Goal: Check status: Check status

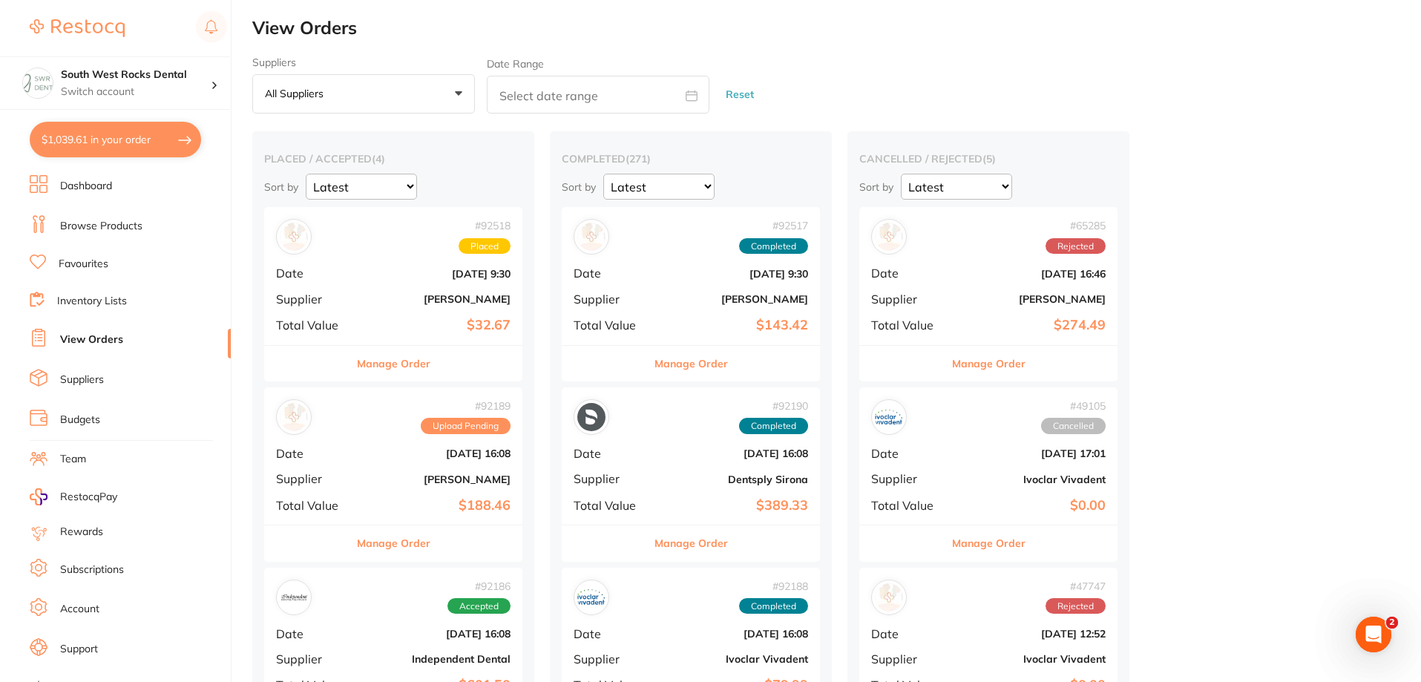
click at [436, 319] on b "$32.67" at bounding box center [436, 325] width 148 height 16
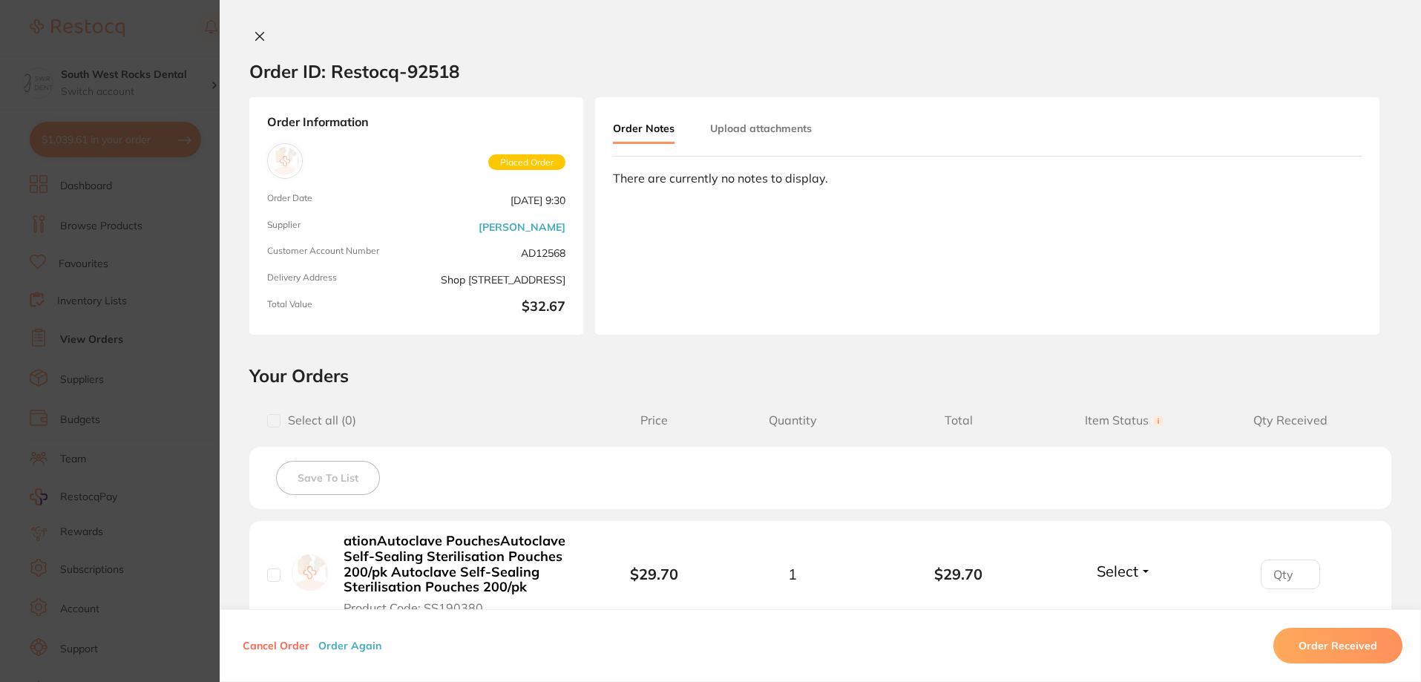
click at [254, 30] on icon at bounding box center [260, 36] width 12 height 12
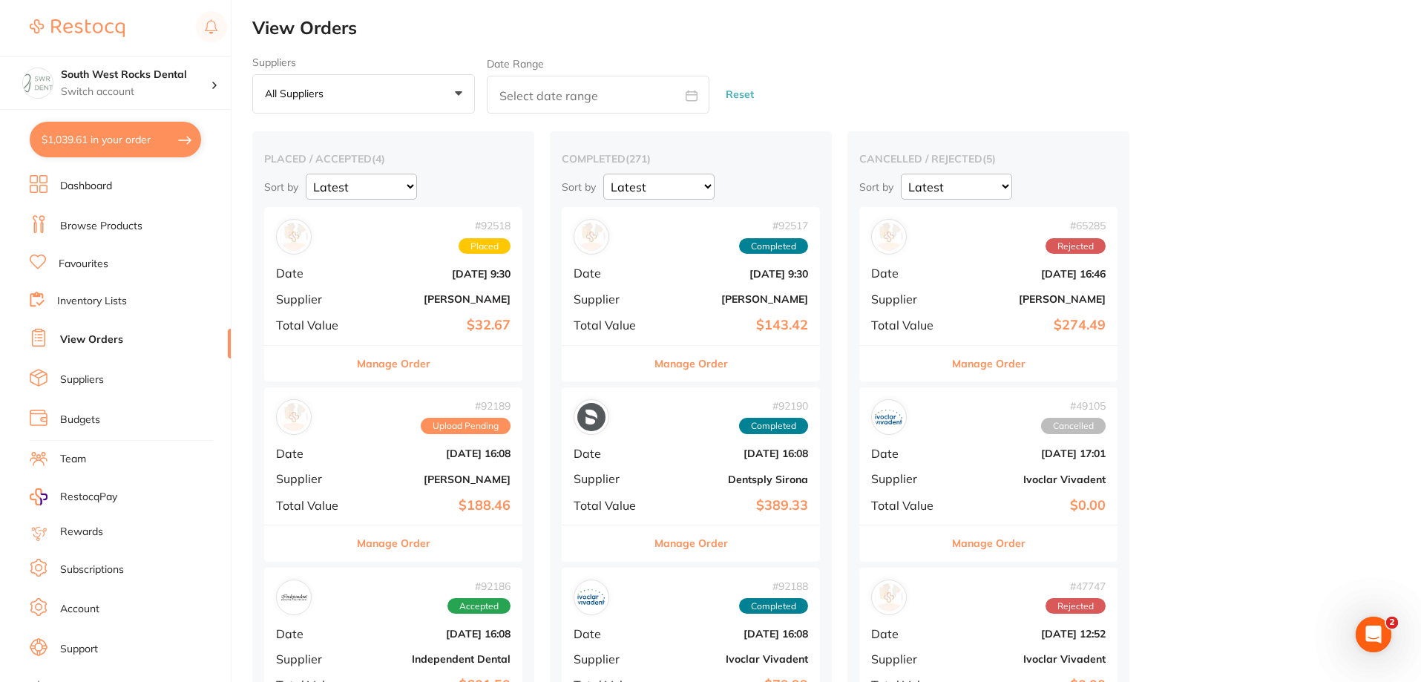
click at [429, 498] on b "$188.46" at bounding box center [436, 506] width 148 height 16
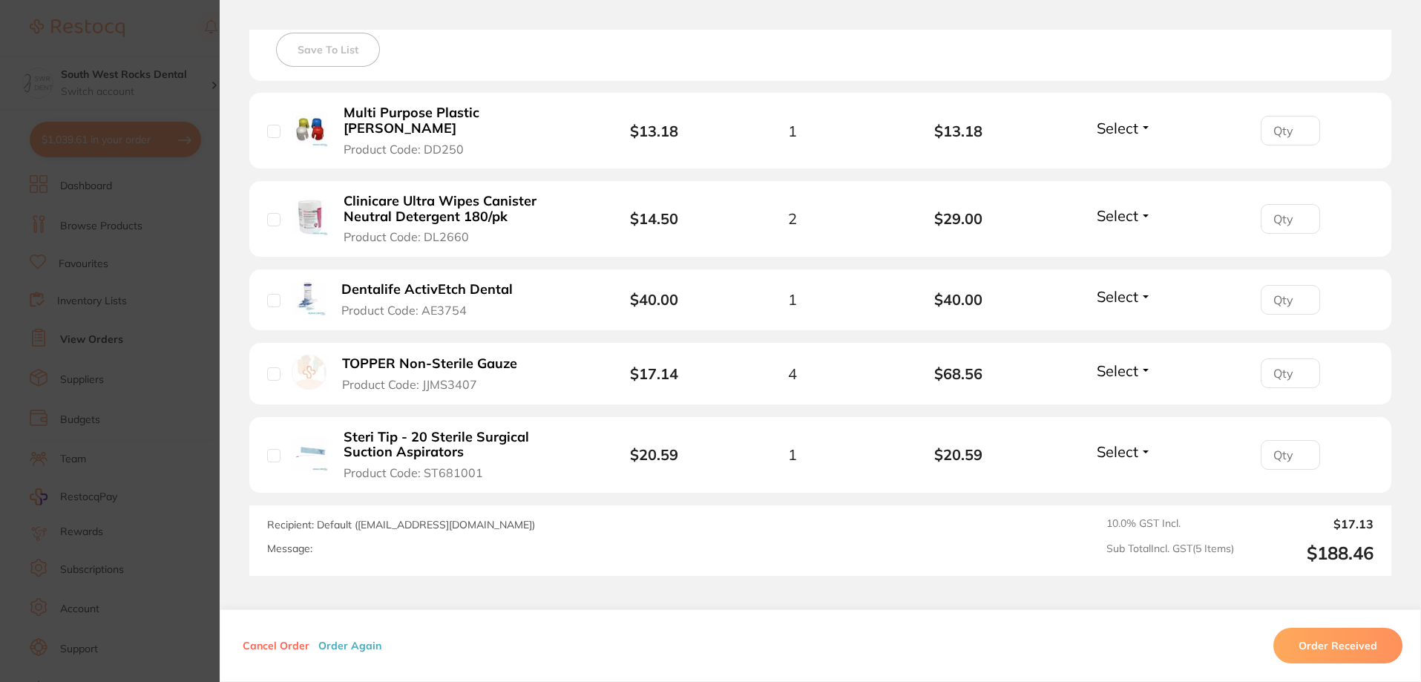
scroll to position [445, 0]
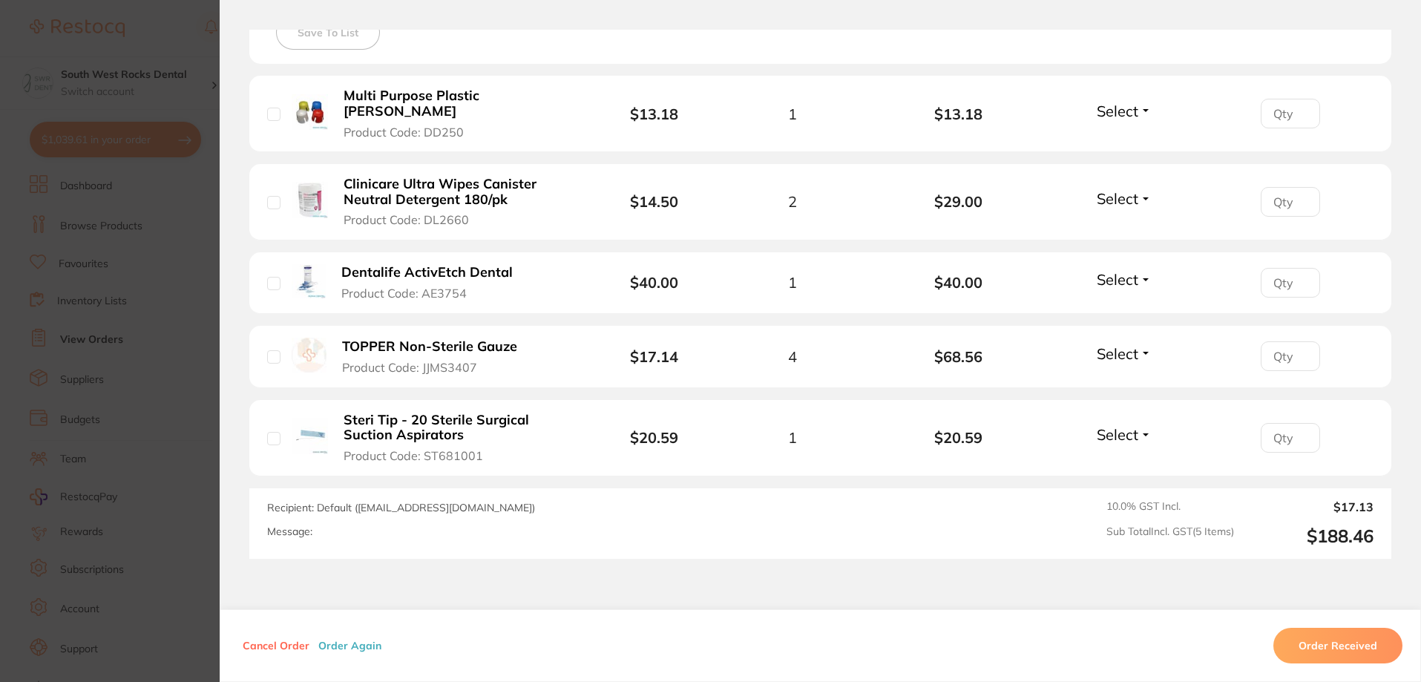
click at [1142, 105] on button "Select" at bounding box center [1124, 111] width 64 height 19
click at [1128, 137] on span "Received" at bounding box center [1124, 142] width 38 height 11
click at [1139, 189] on button "Select" at bounding box center [1124, 198] width 64 height 19
click at [1131, 225] on span "Received" at bounding box center [1124, 230] width 38 height 11
click at [1141, 270] on button "Select" at bounding box center [1124, 279] width 64 height 19
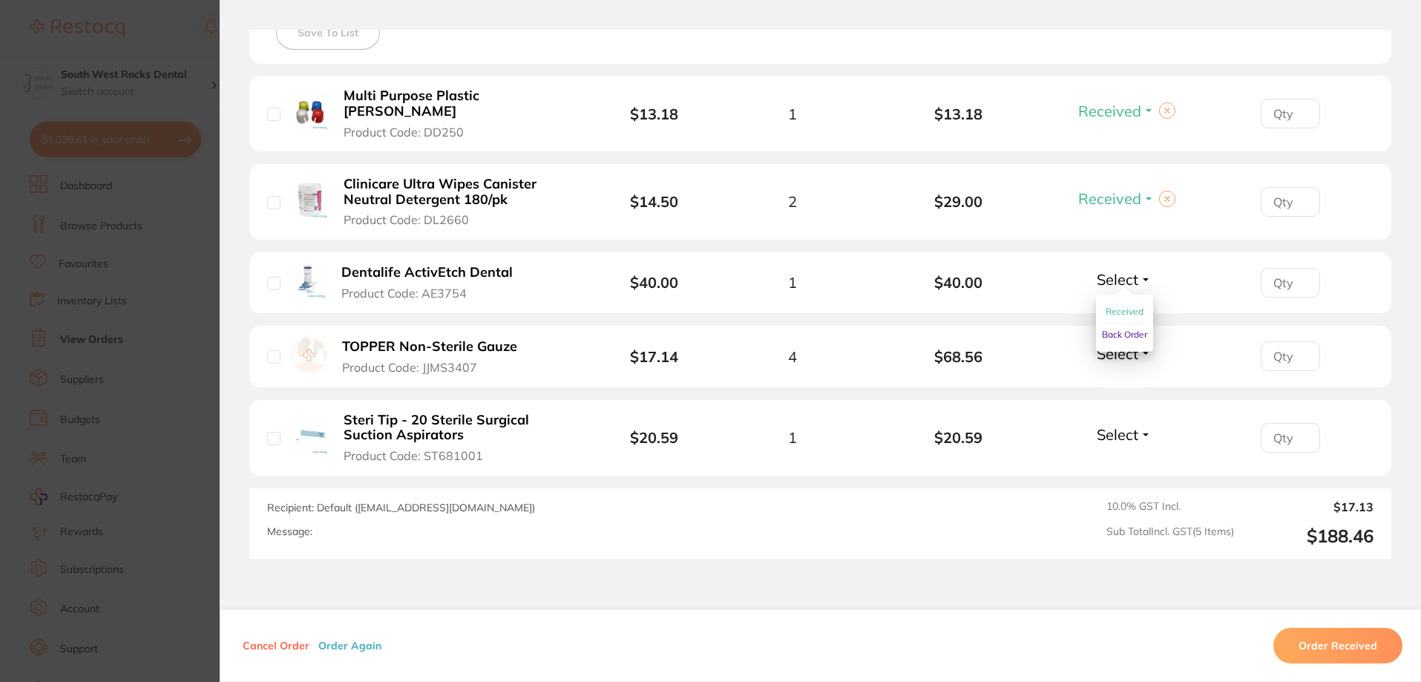
click at [1131, 306] on span "Received" at bounding box center [1124, 311] width 38 height 11
click at [1139, 344] on button "Select" at bounding box center [1124, 353] width 64 height 19
click at [1127, 380] on span "Received" at bounding box center [1124, 385] width 38 height 11
click at [1133, 425] on span "Select" at bounding box center [1117, 434] width 42 height 19
click at [1136, 461] on span "Received" at bounding box center [1124, 466] width 38 height 11
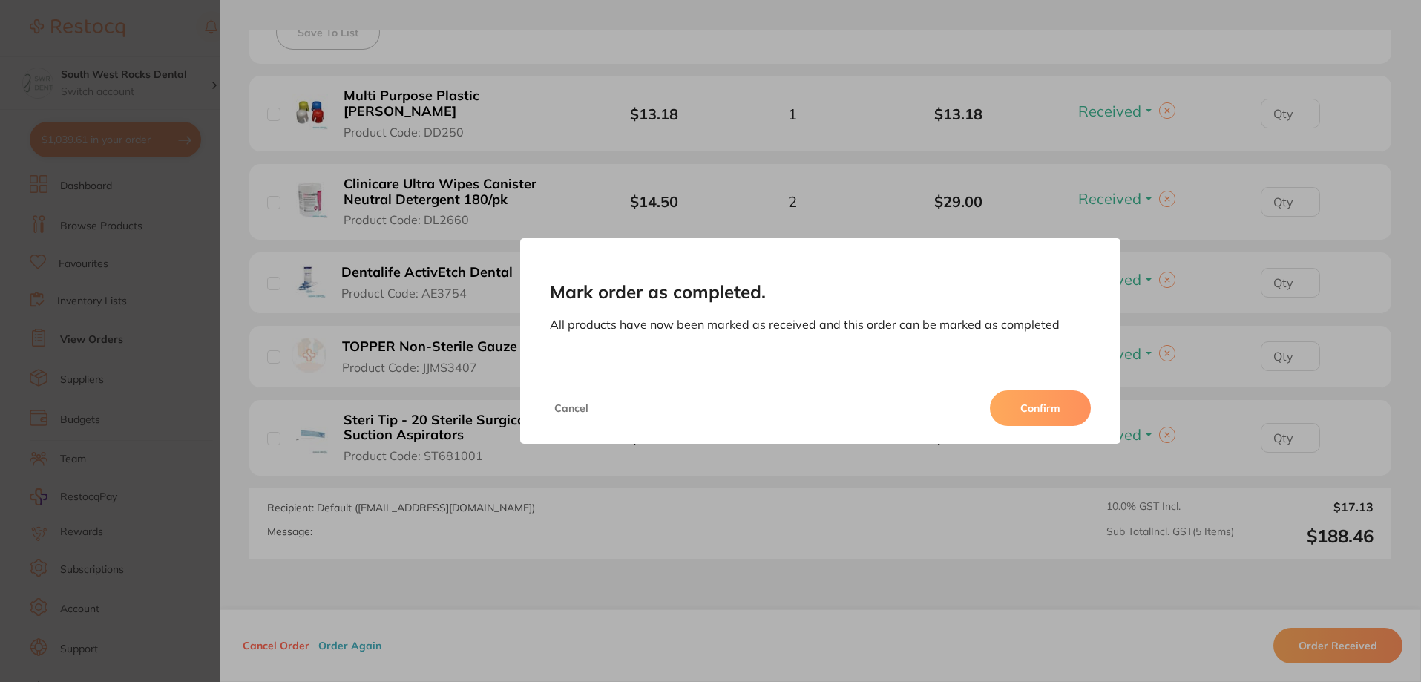
click at [1034, 408] on button "Confirm" at bounding box center [1040, 408] width 101 height 36
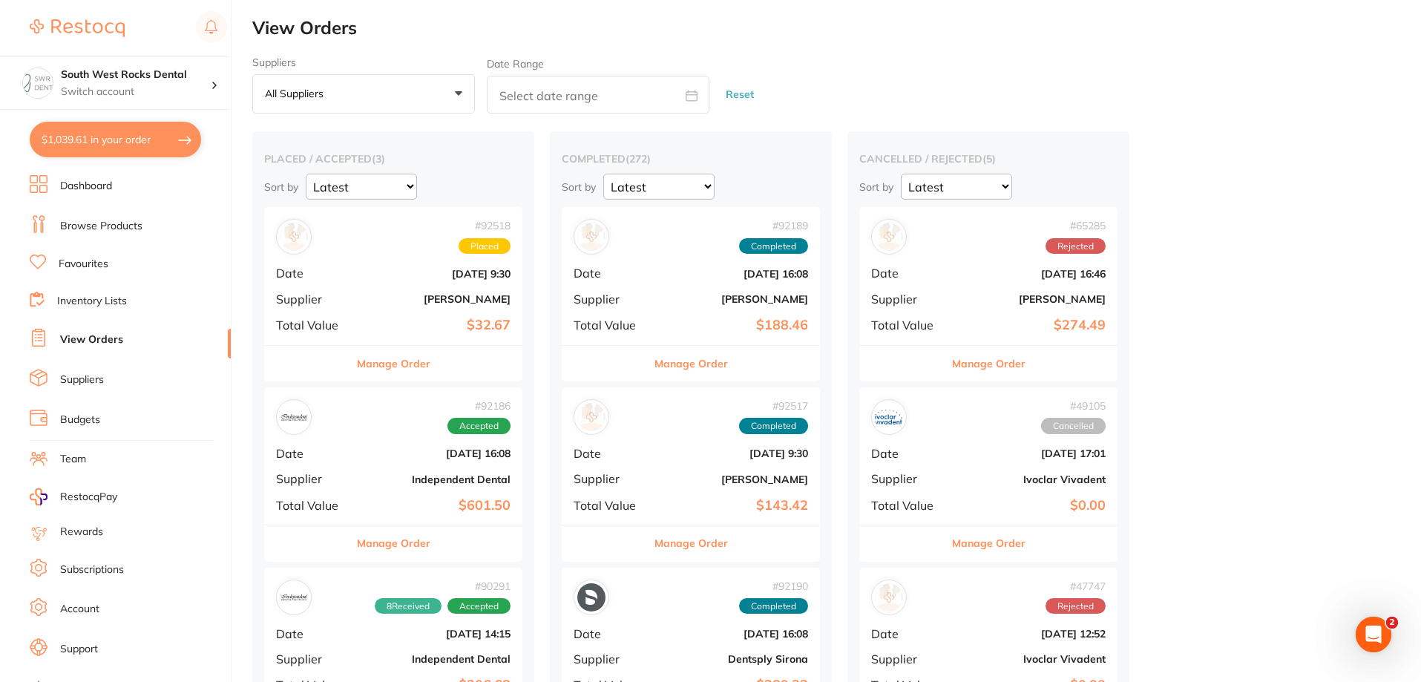
click at [412, 457] on b "[DATE] 16:08" at bounding box center [436, 453] width 148 height 12
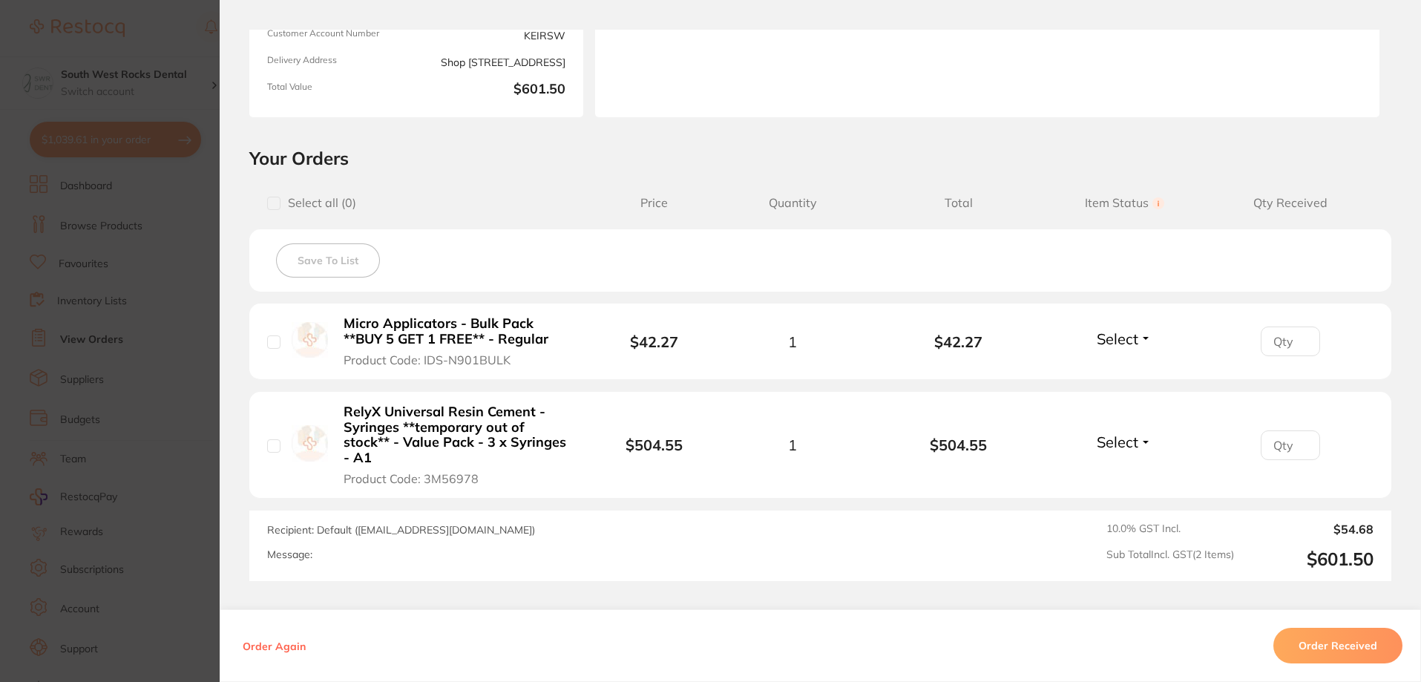
scroll to position [223, 0]
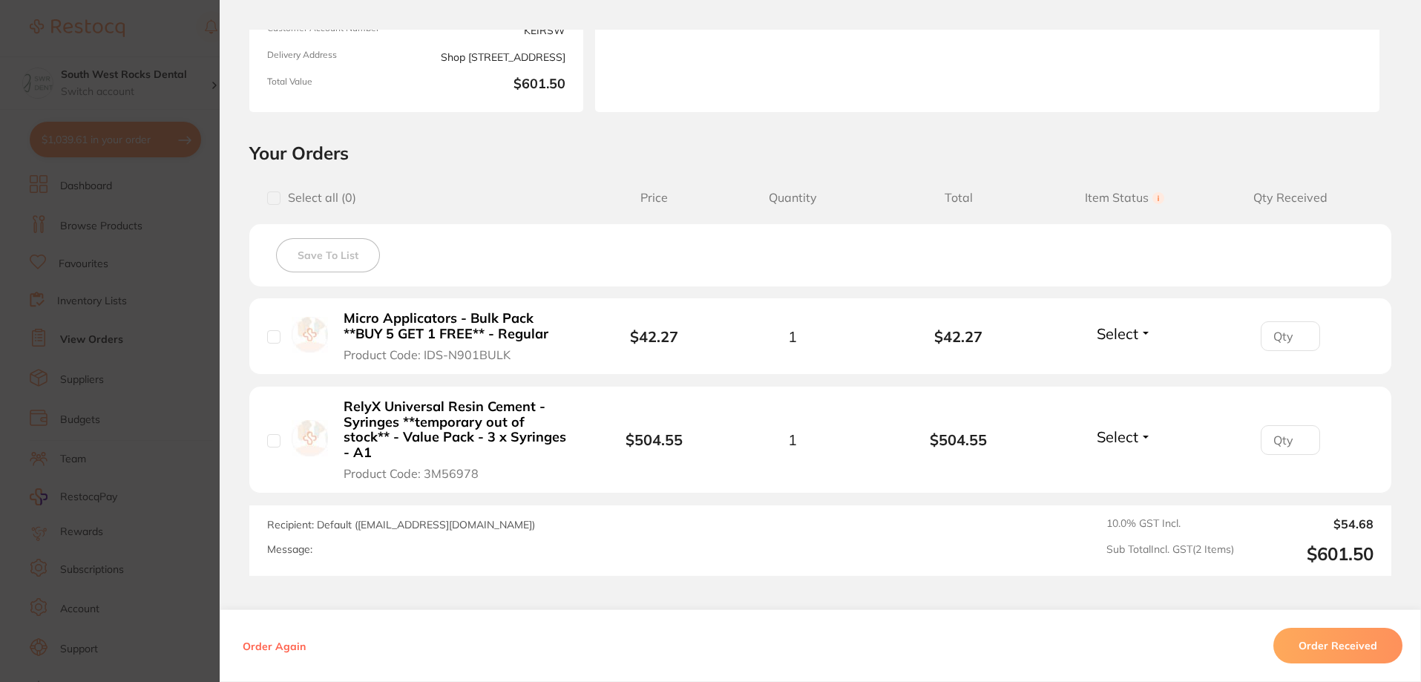
click at [1143, 326] on button "Select" at bounding box center [1124, 333] width 64 height 19
click at [1130, 361] on span "Received" at bounding box center [1124, 365] width 38 height 11
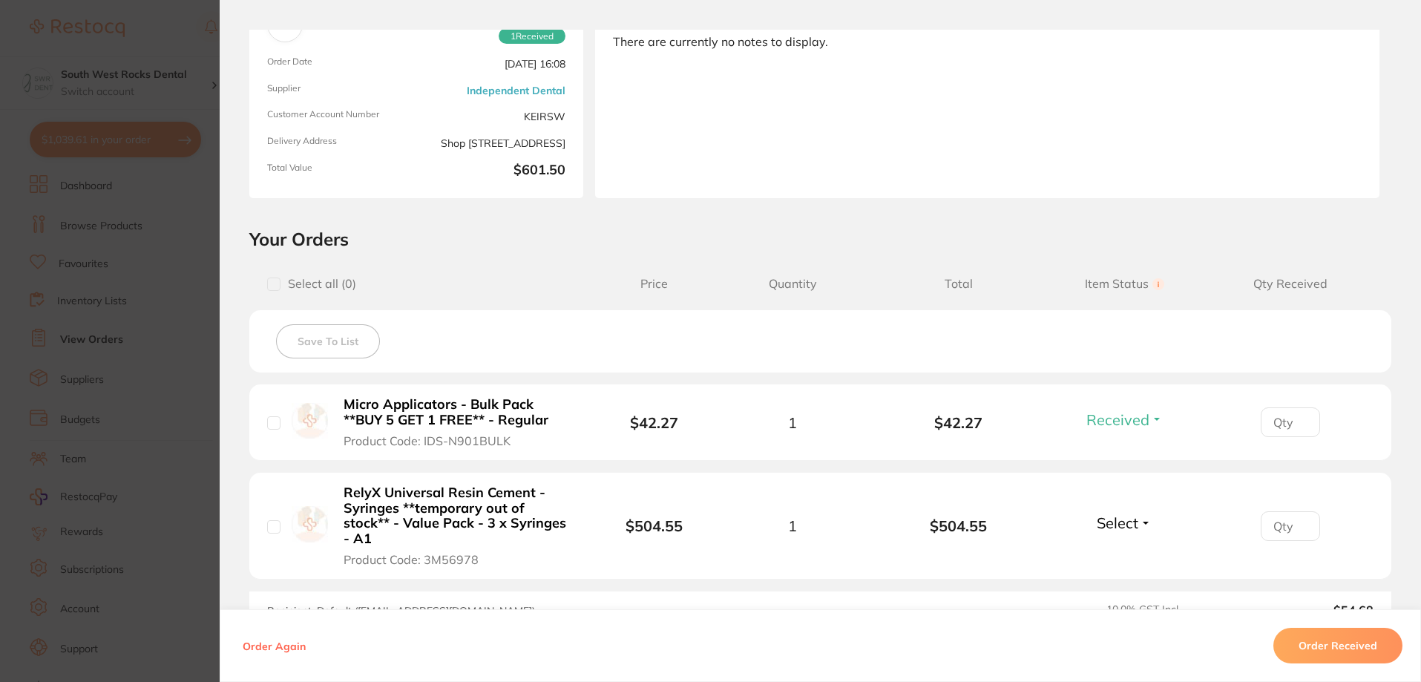
scroll to position [0, 0]
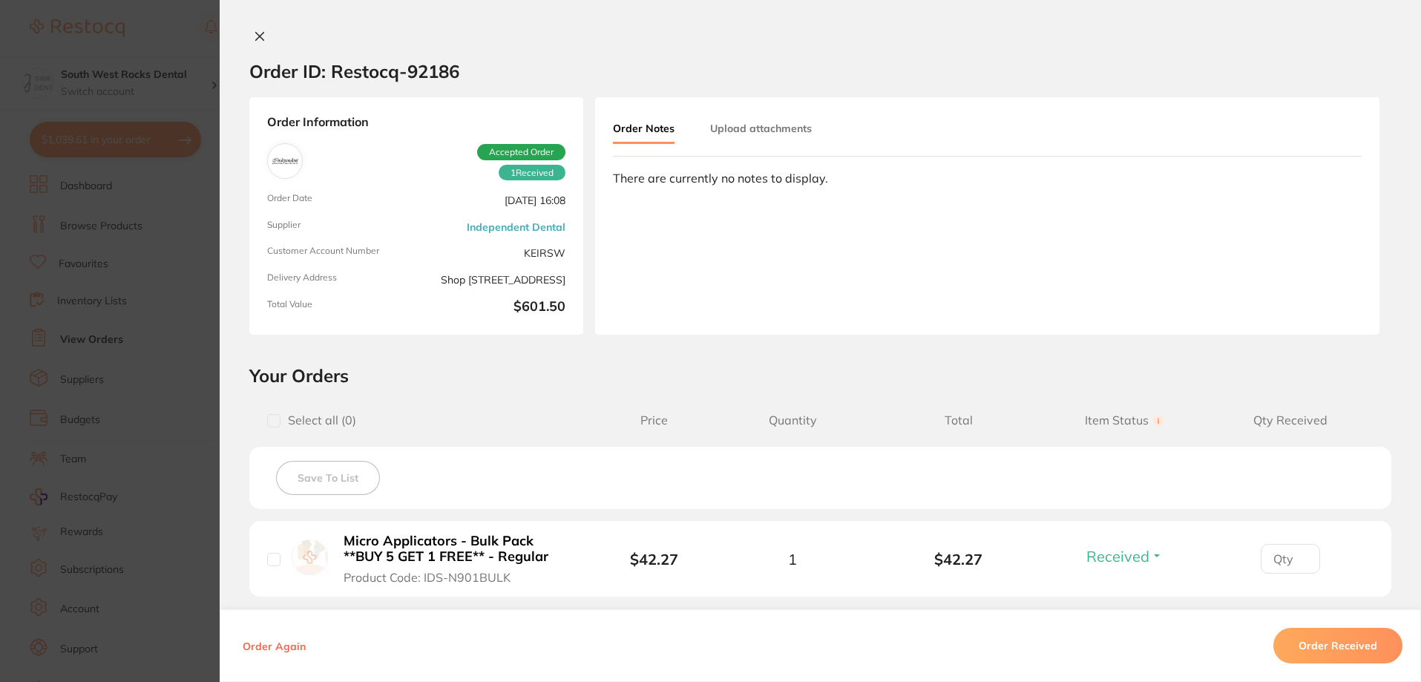
click at [257, 39] on icon at bounding box center [260, 36] width 12 height 12
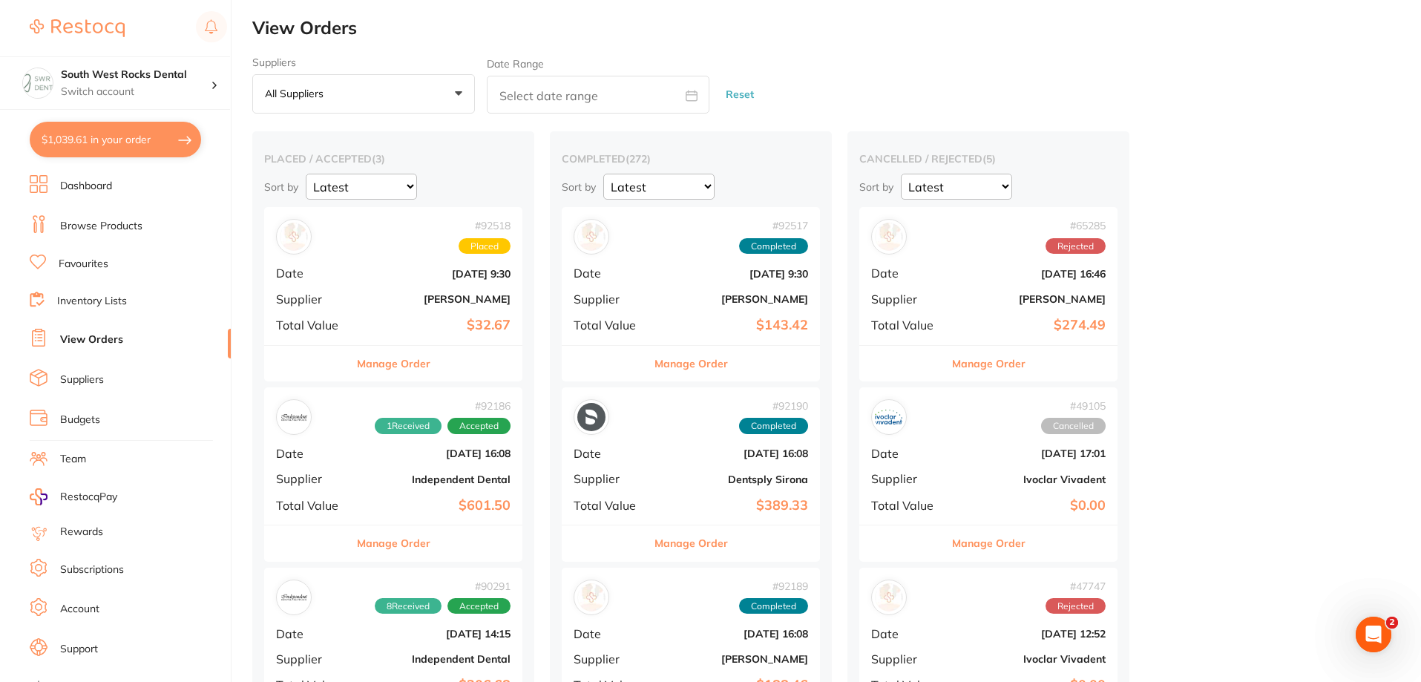
scroll to position [148, 0]
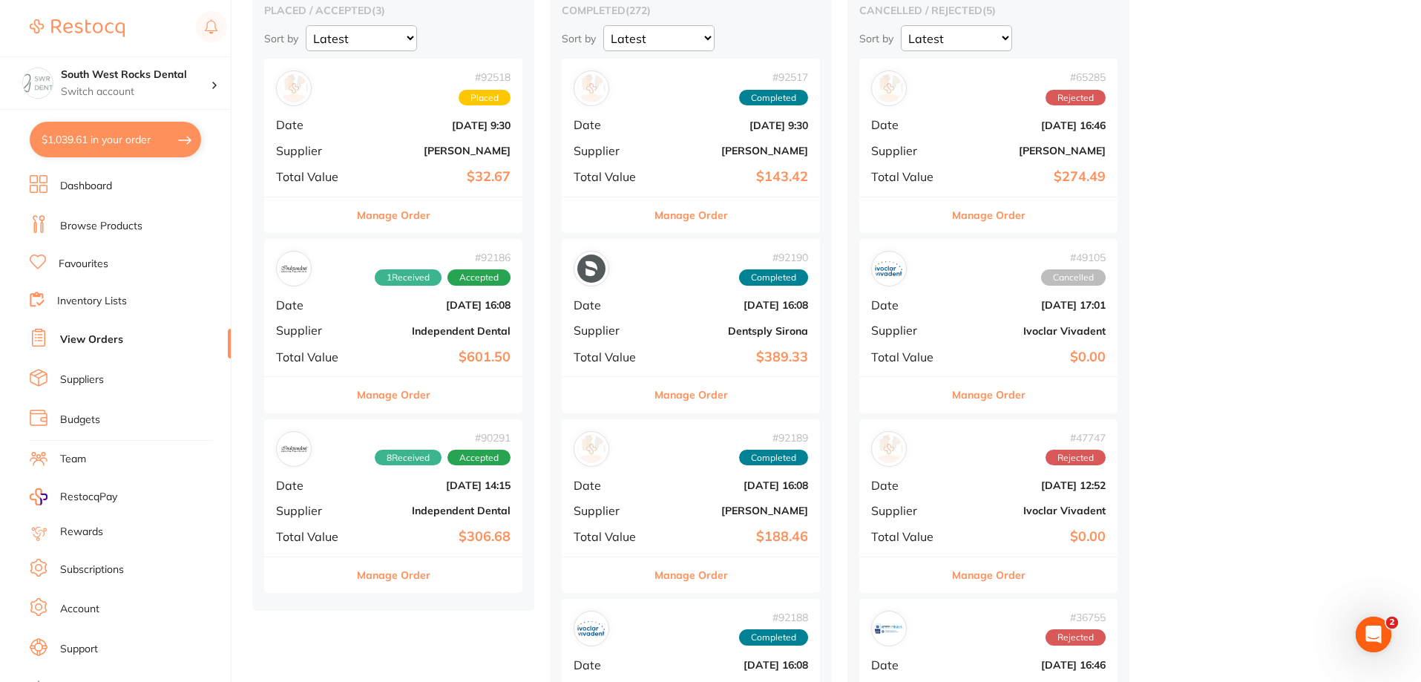
click at [399, 515] on b "Independent Dental" at bounding box center [436, 510] width 148 height 12
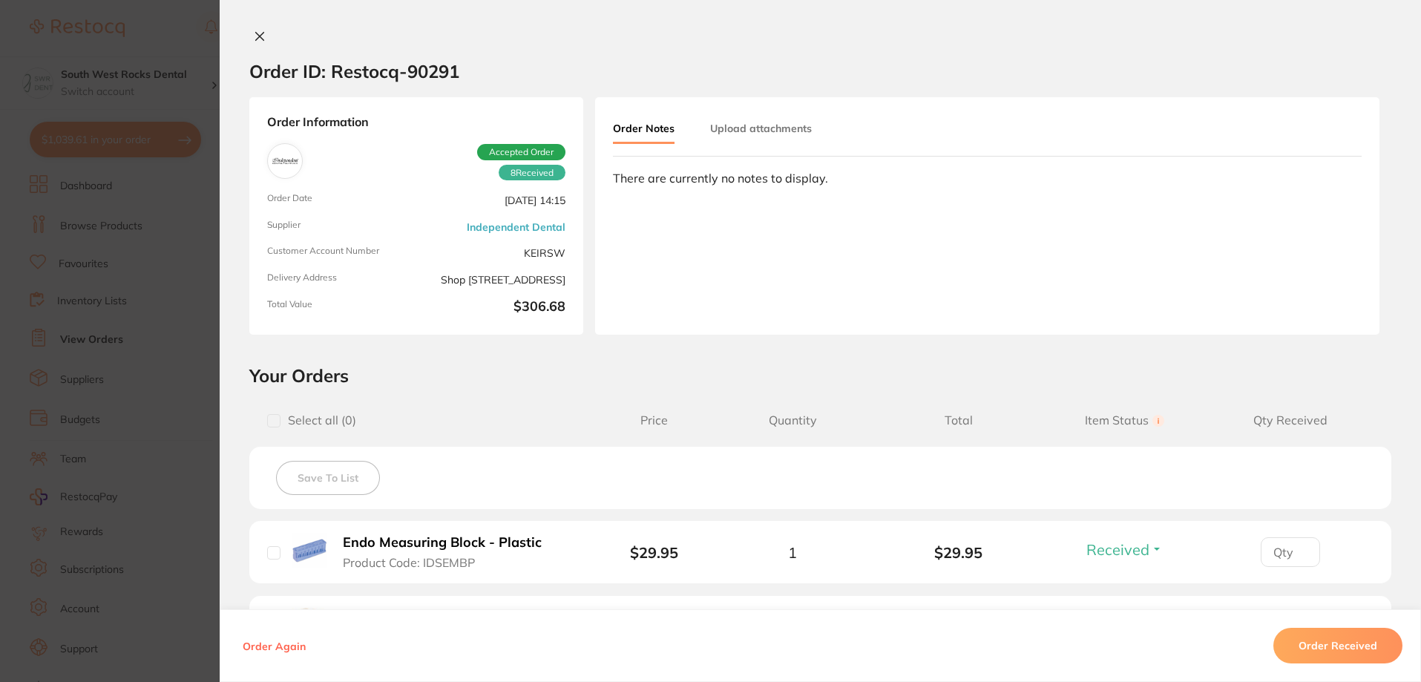
click at [256, 33] on icon at bounding box center [260, 36] width 12 height 12
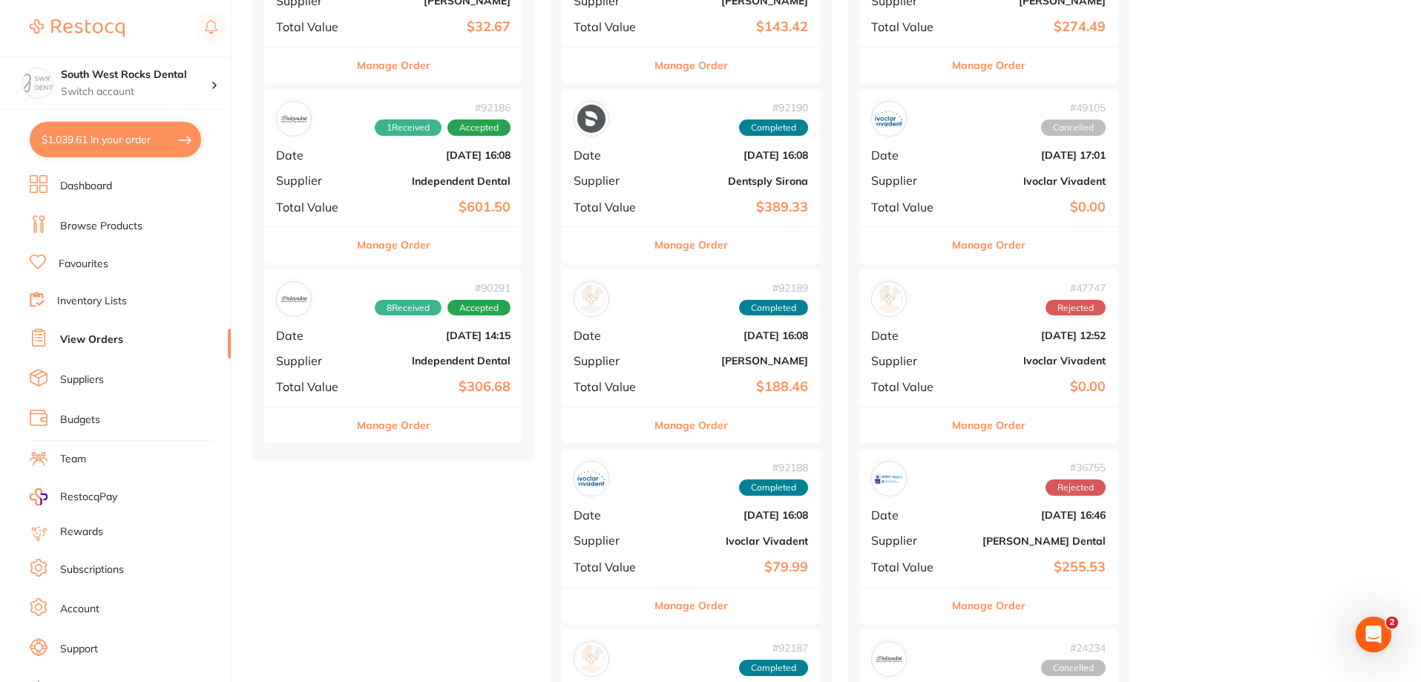
scroll to position [297, 0]
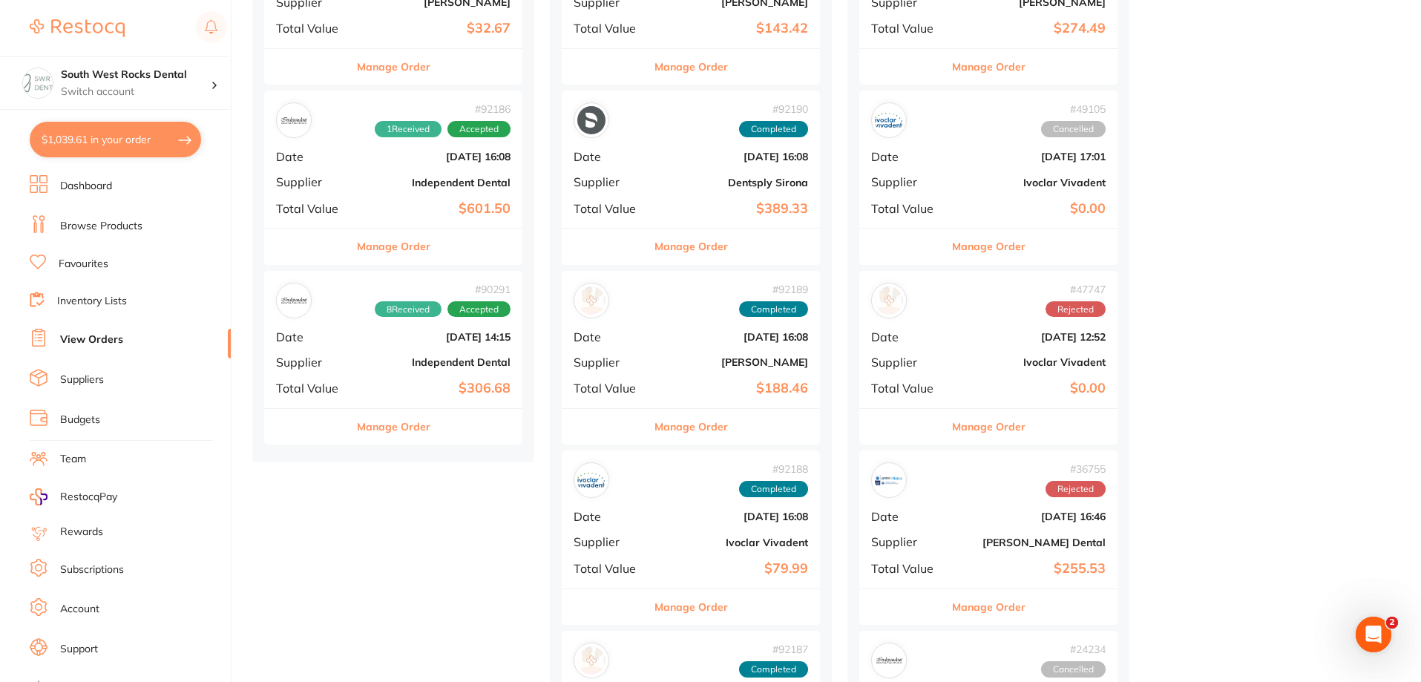
click at [415, 154] on b "[DATE] 16:08" at bounding box center [436, 157] width 148 height 12
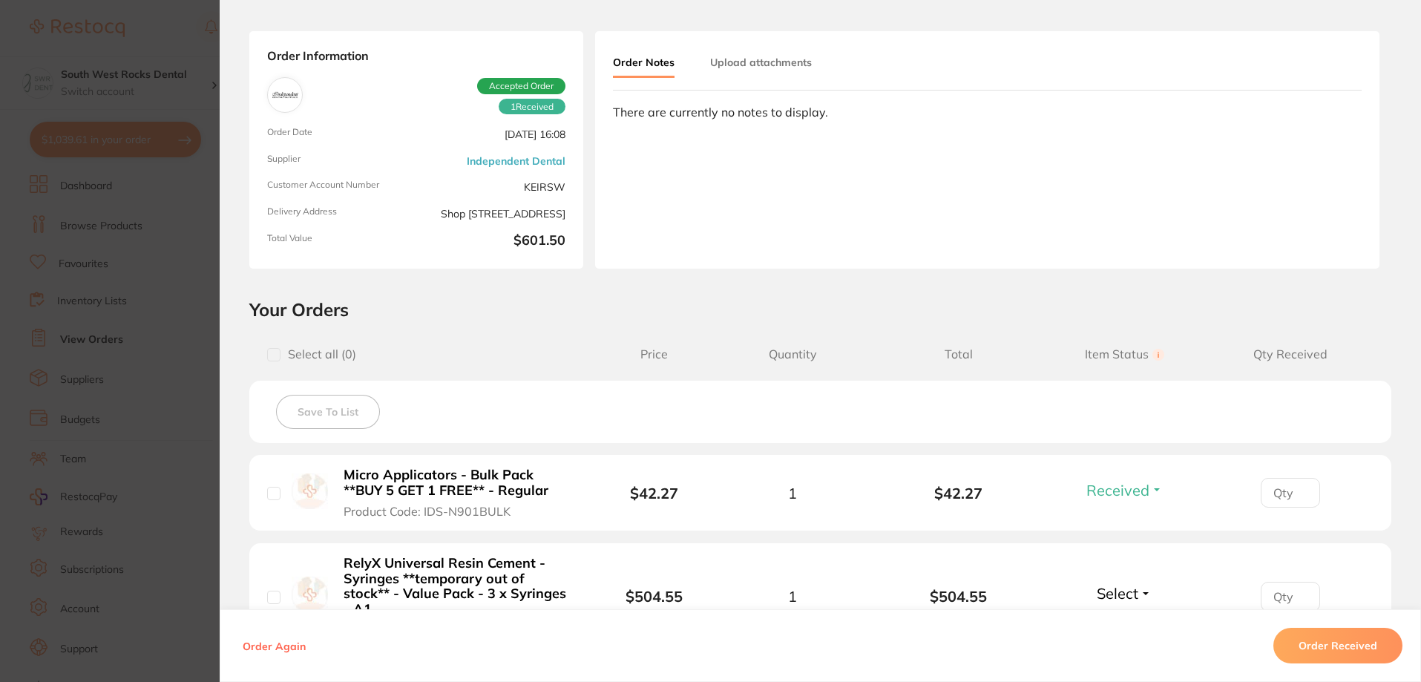
scroll to position [148, 0]
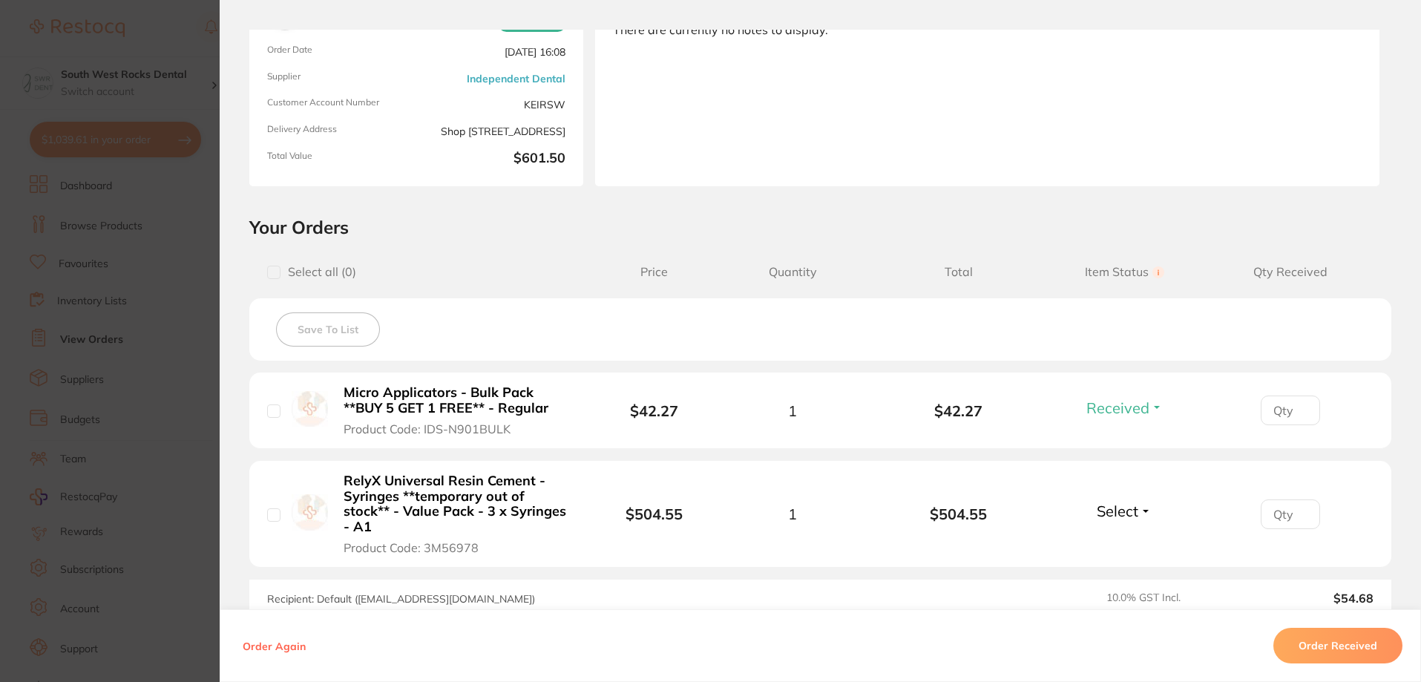
drag, startPoint x: 337, startPoint y: 481, endPoint x: 559, endPoint y: 476, distance: 222.6
click at [458, 479] on button "RelyX Universal Resin Cement - Syringes **temporary out of stock** - Value Pack…" at bounding box center [458, 514] width 238 height 82
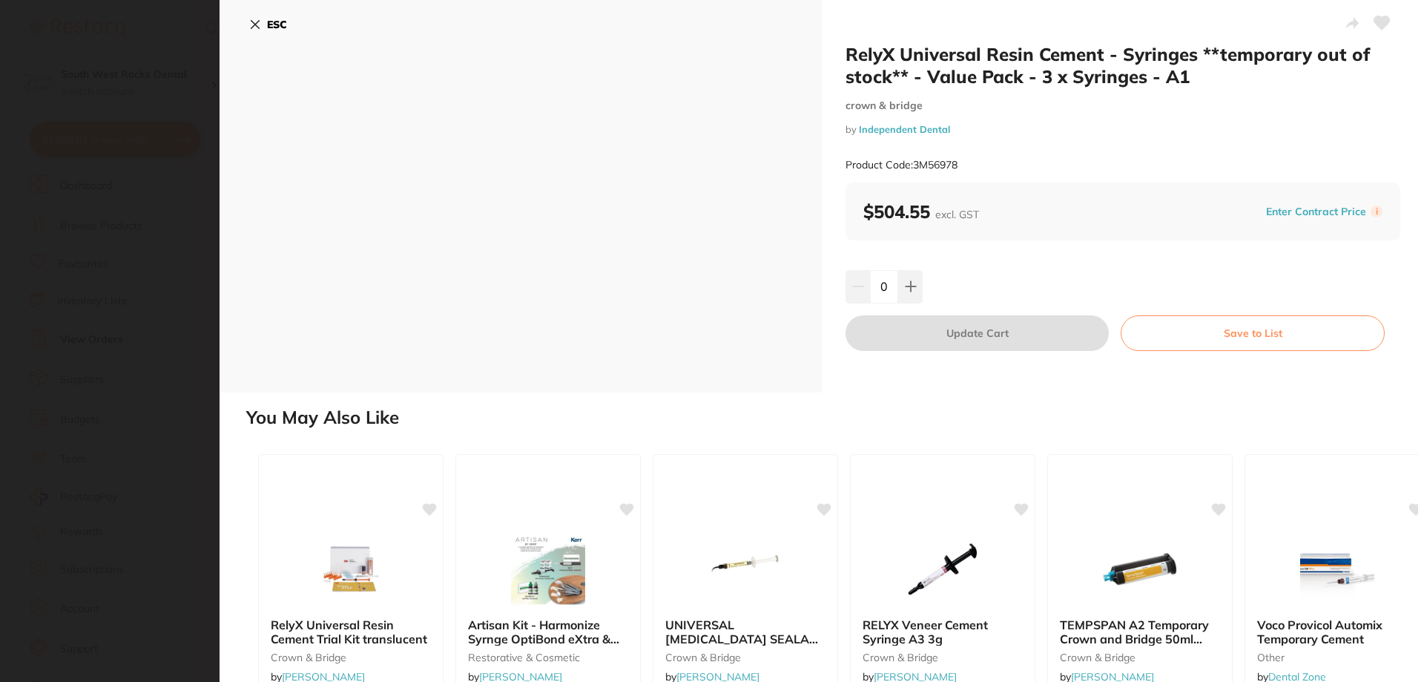
scroll to position [0, 0]
drag, startPoint x: 1101, startPoint y: 57, endPoint x: 800, endPoint y: 50, distance: 300.5
click at [800, 50] on div "RelyX Universal Resin Cement - Syringes **temporary out of stock** - Value Pack…" at bounding box center [822, 196] width 1205 height 392
copy div "RelyX Universal Resin Cement"
click at [258, 21] on icon at bounding box center [255, 25] width 8 height 8
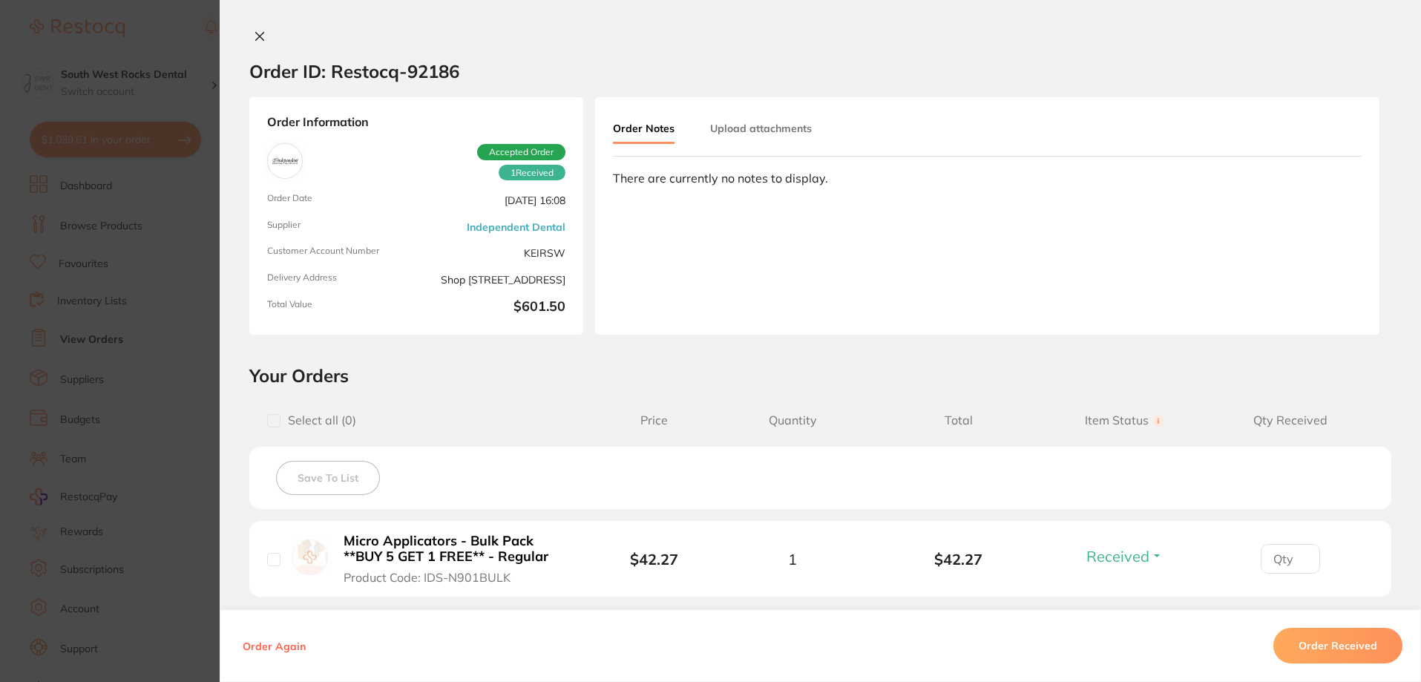
click at [259, 38] on icon at bounding box center [260, 36] width 12 height 12
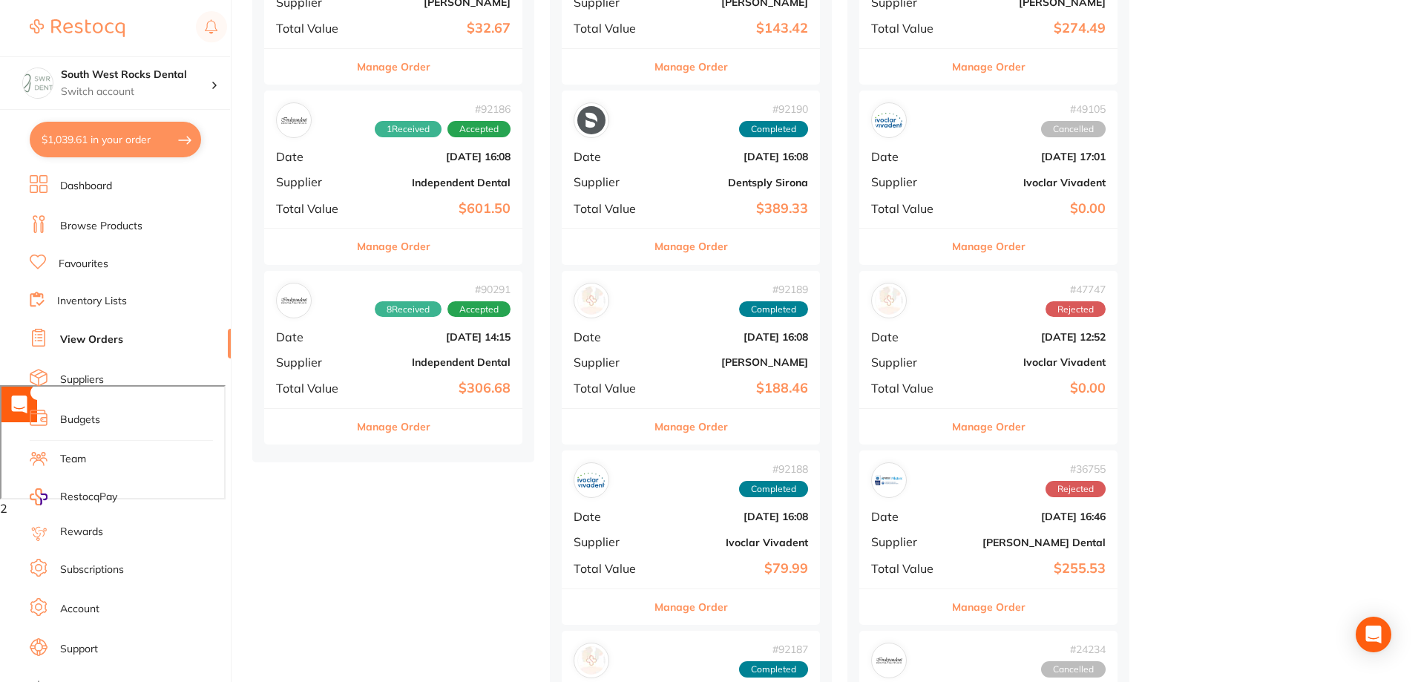
click at [122, 225] on link "Browse Products" at bounding box center [101, 226] width 82 height 15
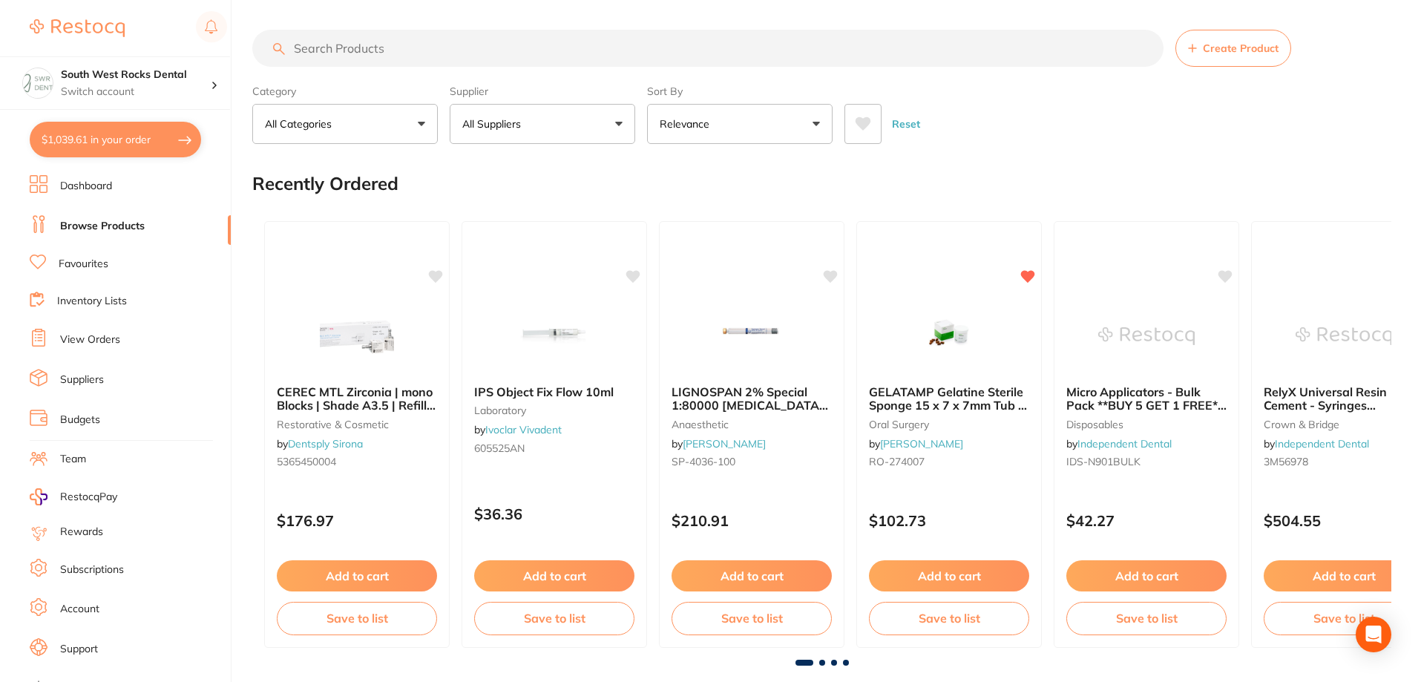
click at [360, 48] on input "search" at bounding box center [707, 48] width 911 height 37
paste input "RelyX Universal Resin Cement"
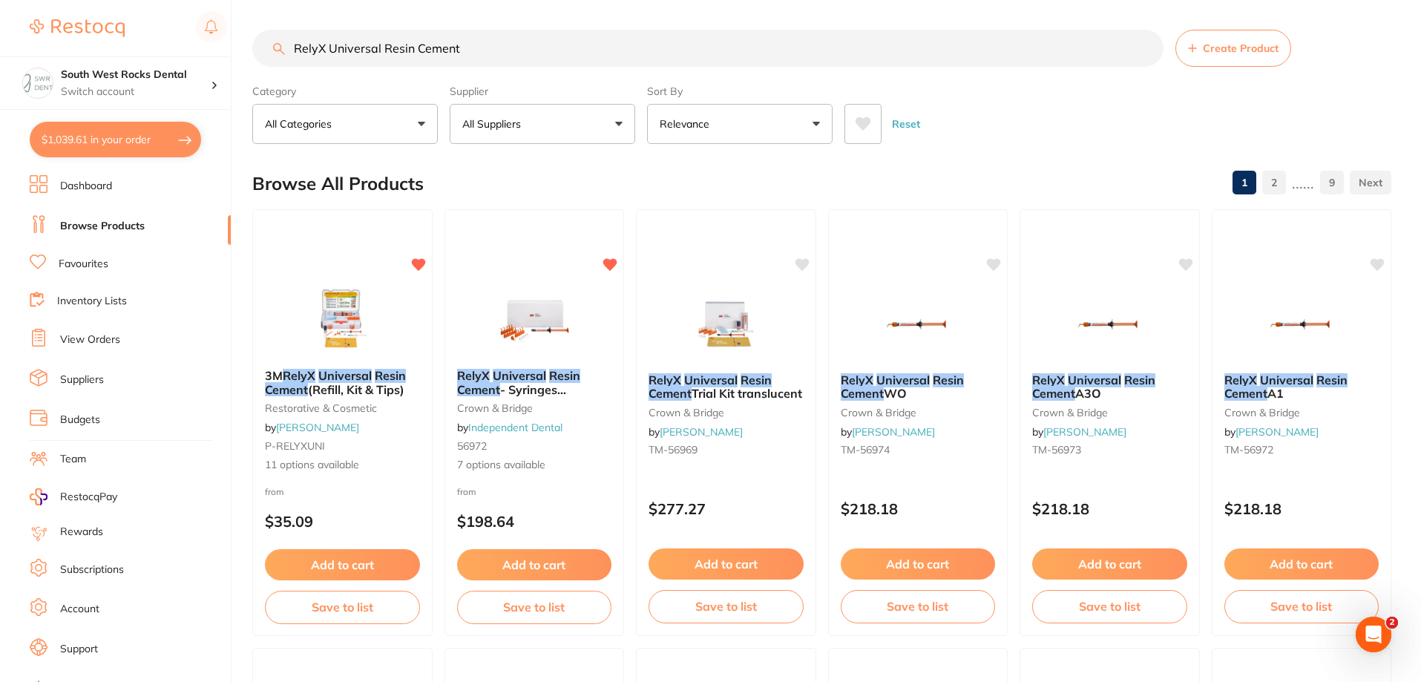
type input "RelyX Universal Resin Cement"
click at [613, 125] on button "All Suppliers" at bounding box center [542, 124] width 185 height 40
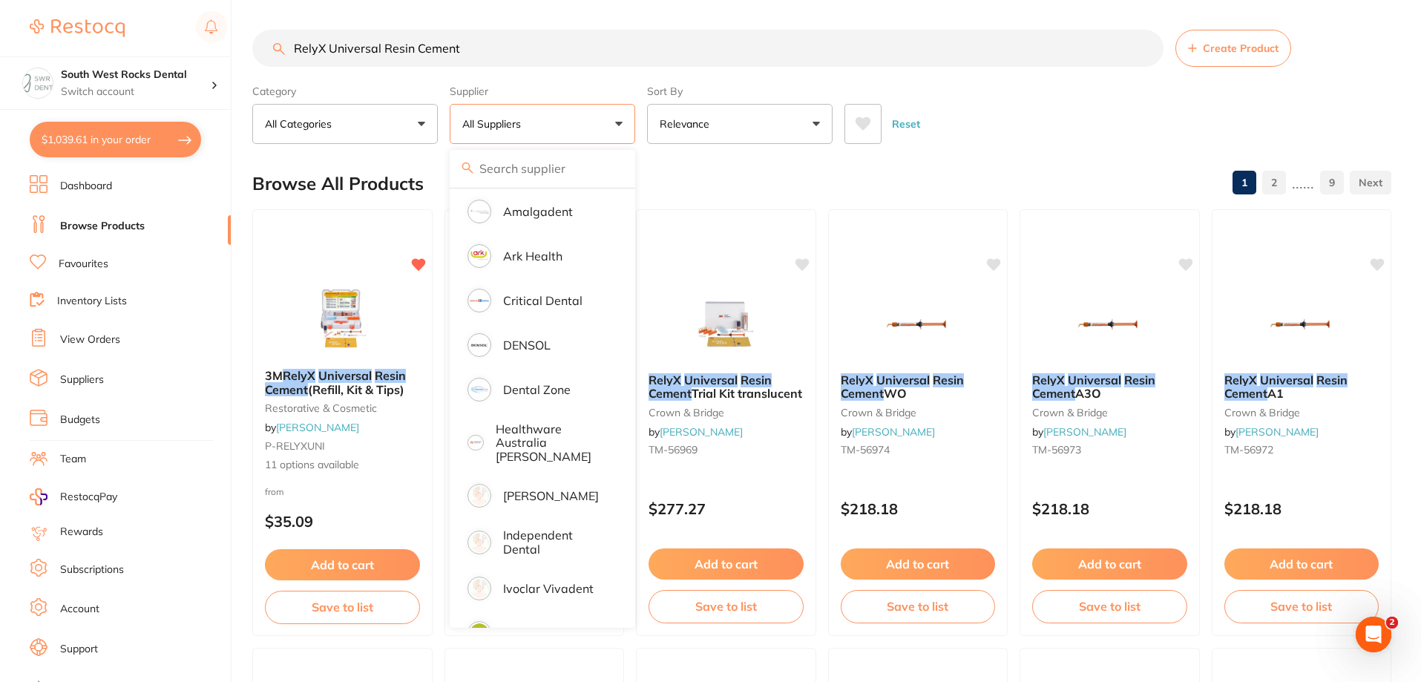
scroll to position [297, 0]
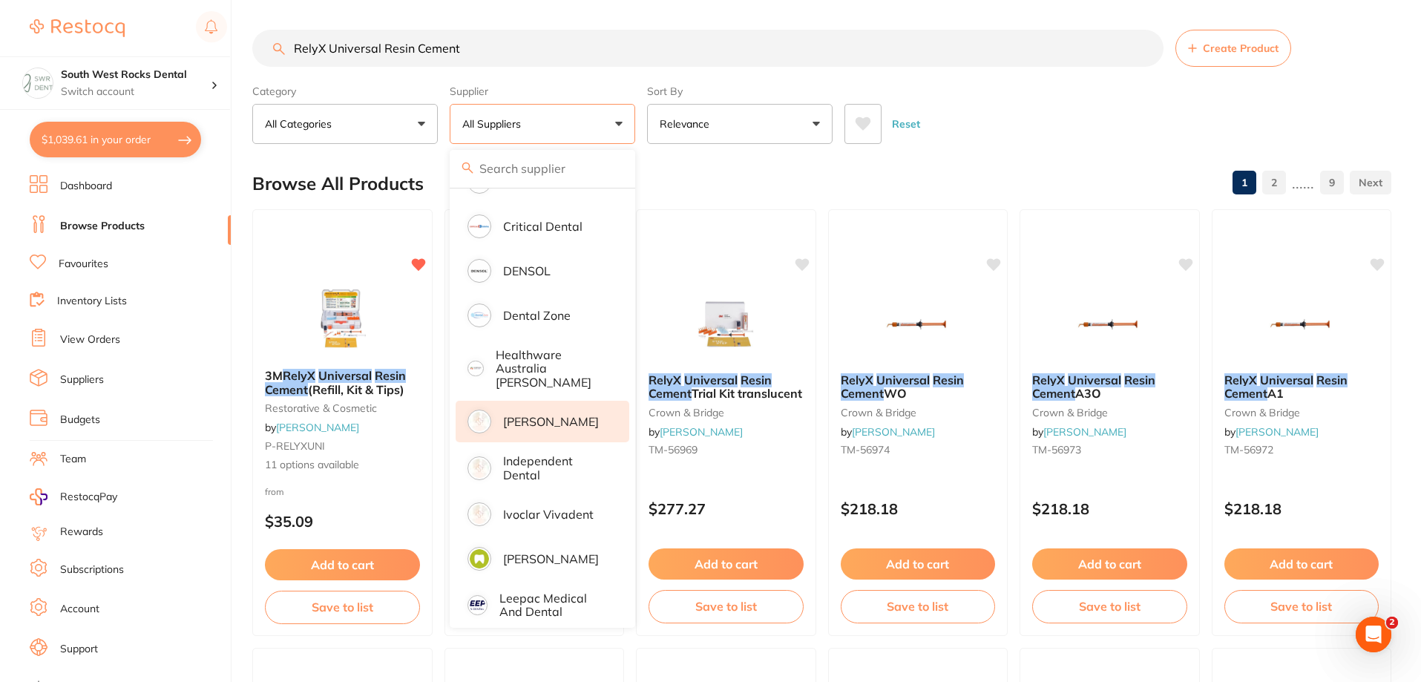
click at [541, 415] on p "[PERSON_NAME]" at bounding box center [551, 421] width 96 height 13
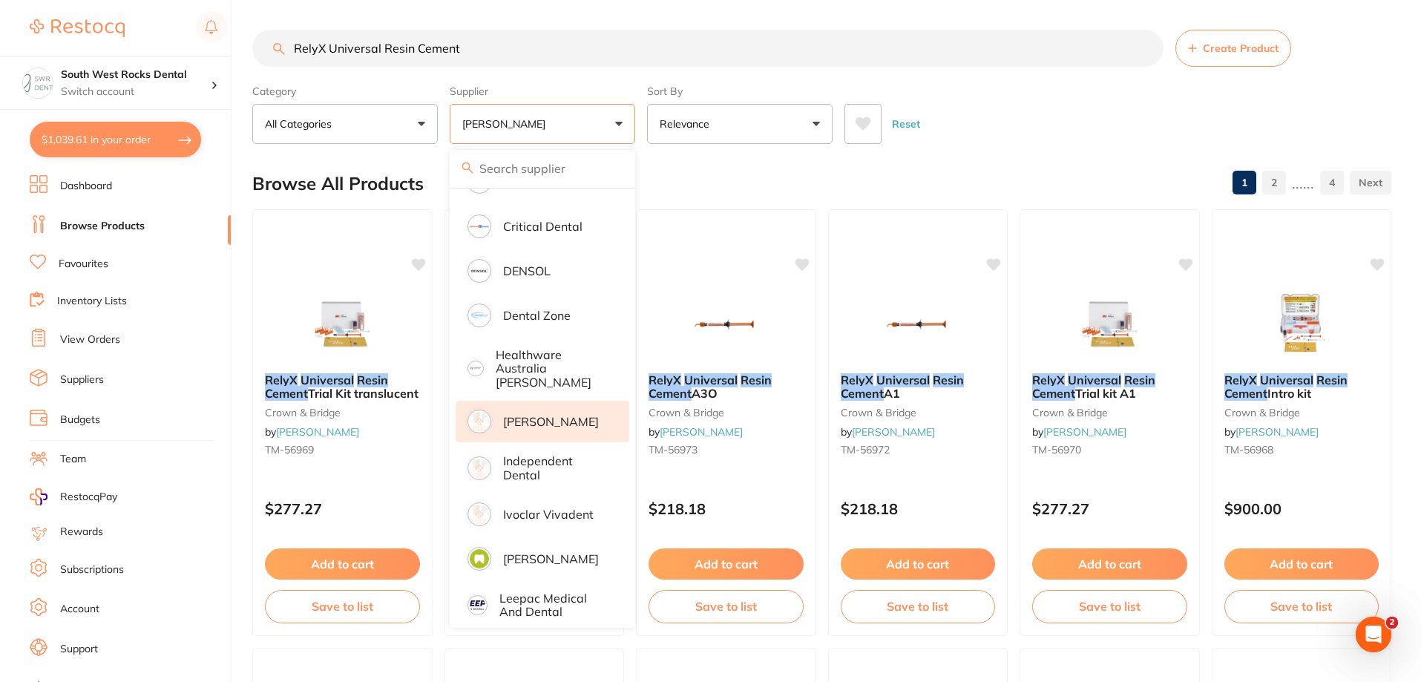
scroll to position [0, 0]
click at [1059, 130] on div "Reset" at bounding box center [1111, 118] width 535 height 52
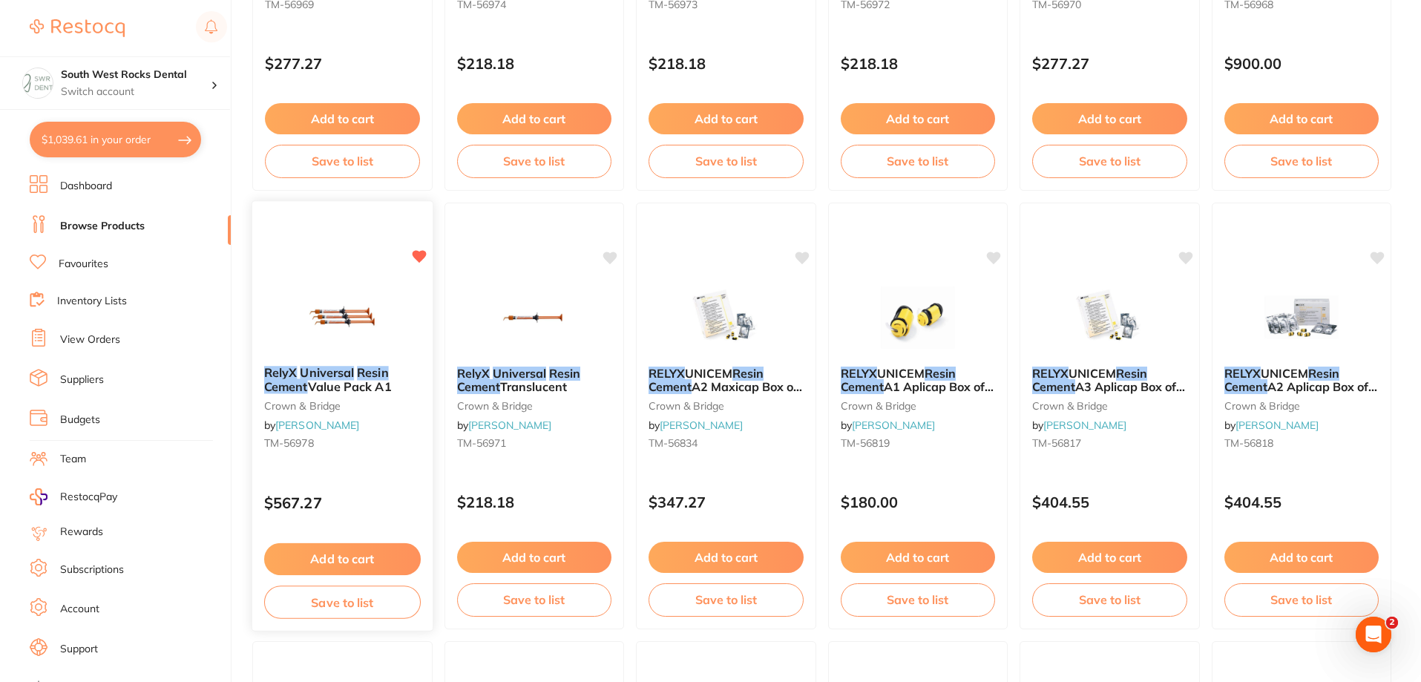
scroll to position [519, 0]
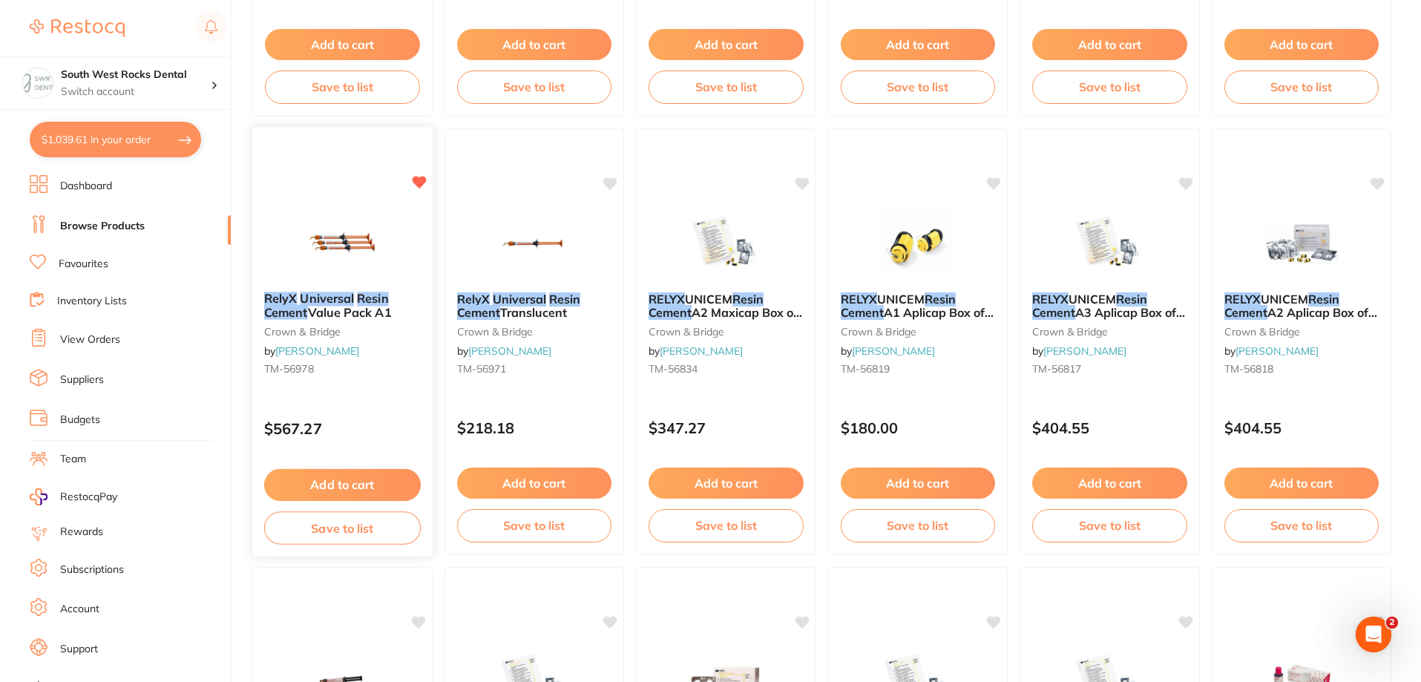
click at [324, 299] on em "Universal" at bounding box center [327, 298] width 54 height 15
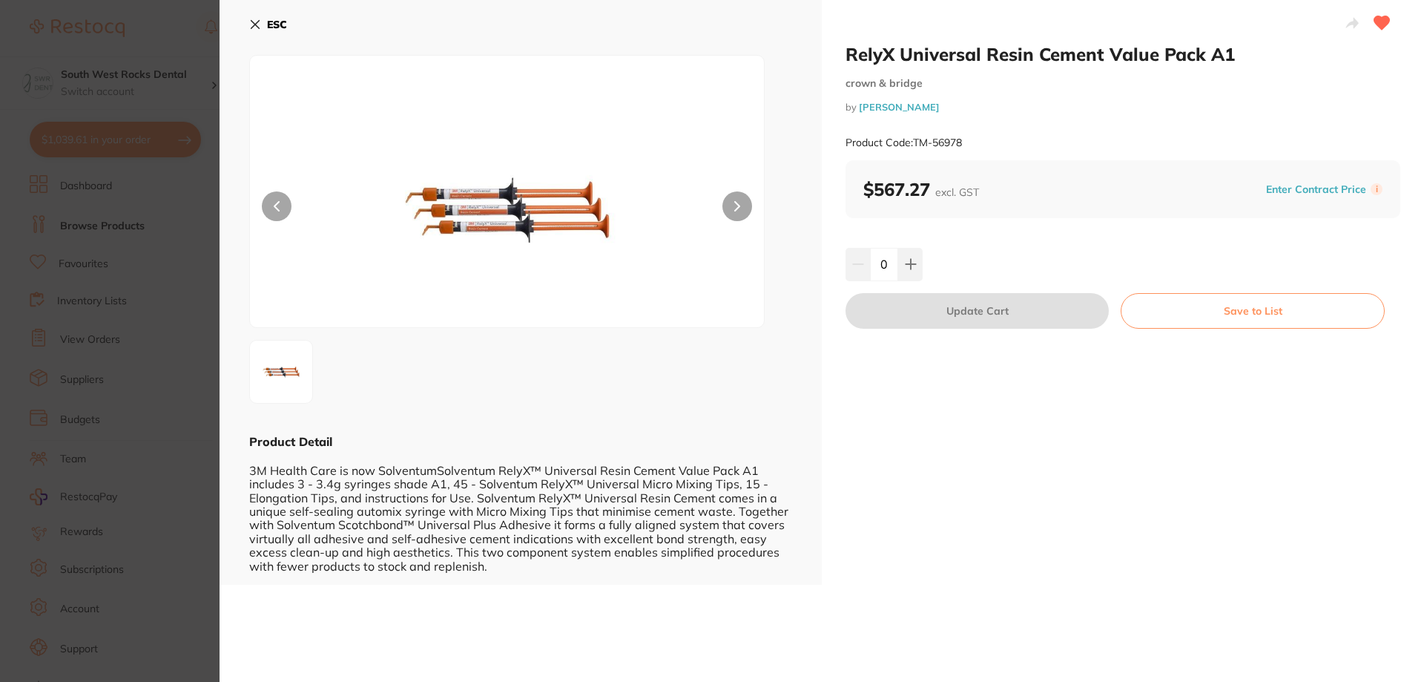
scroll to position [1, 0]
click at [257, 22] on icon at bounding box center [255, 25] width 8 height 8
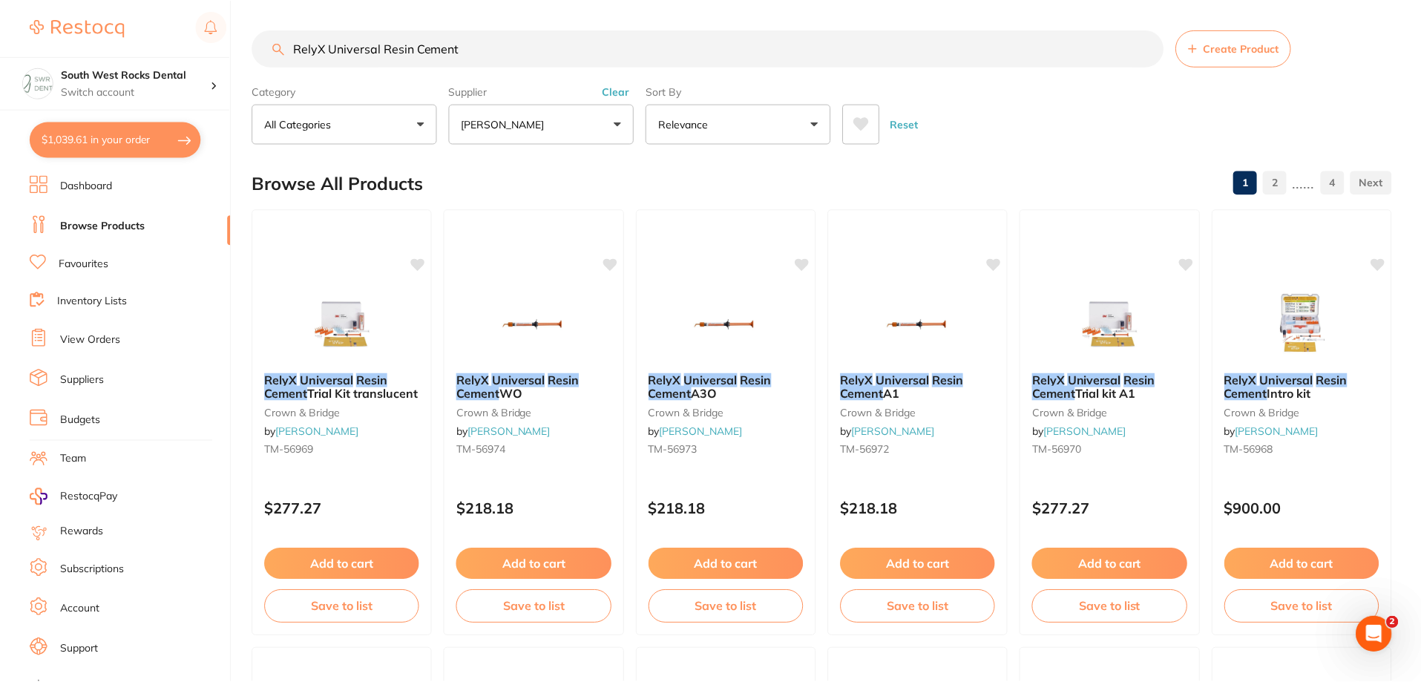
scroll to position [519, 0]
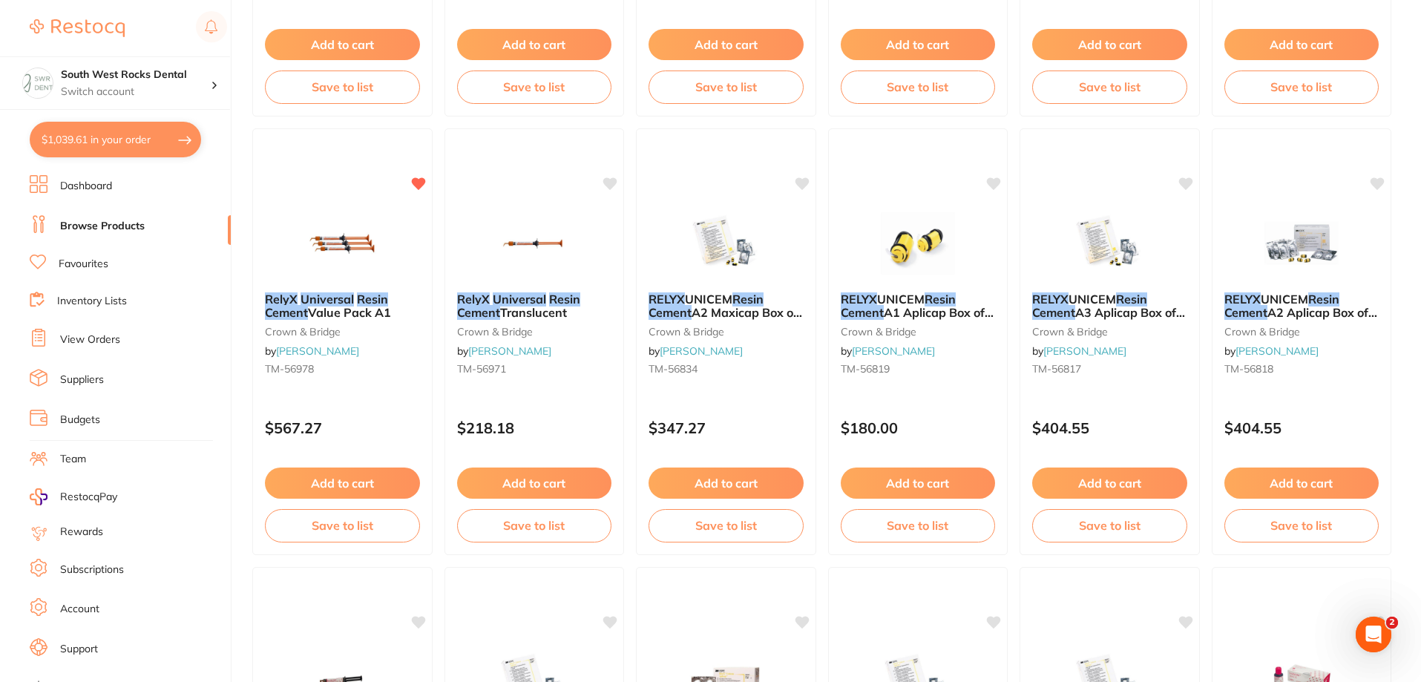
click at [96, 338] on link "View Orders" at bounding box center [90, 339] width 60 height 15
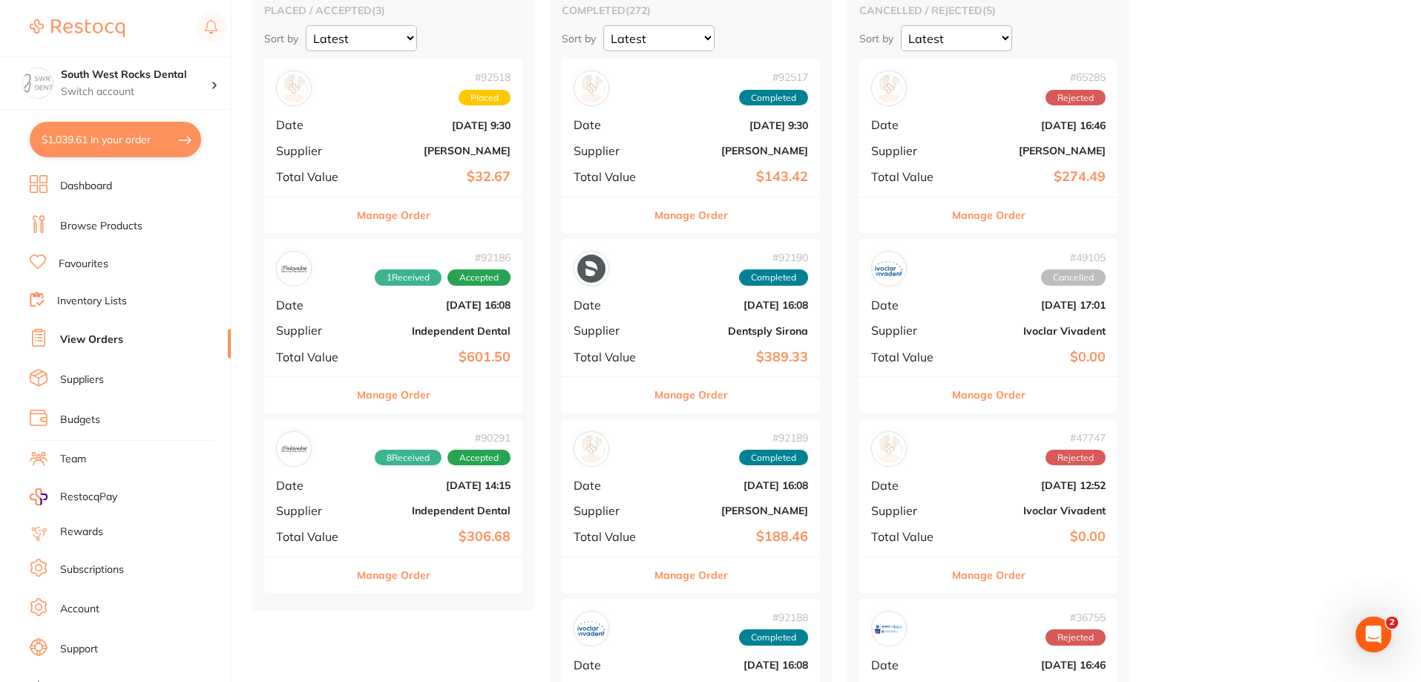
click at [411, 323] on div "# 92186 1 Received Accepted Date [DATE] 16:08 Supplier Independent Dental Total…" at bounding box center [393, 307] width 258 height 137
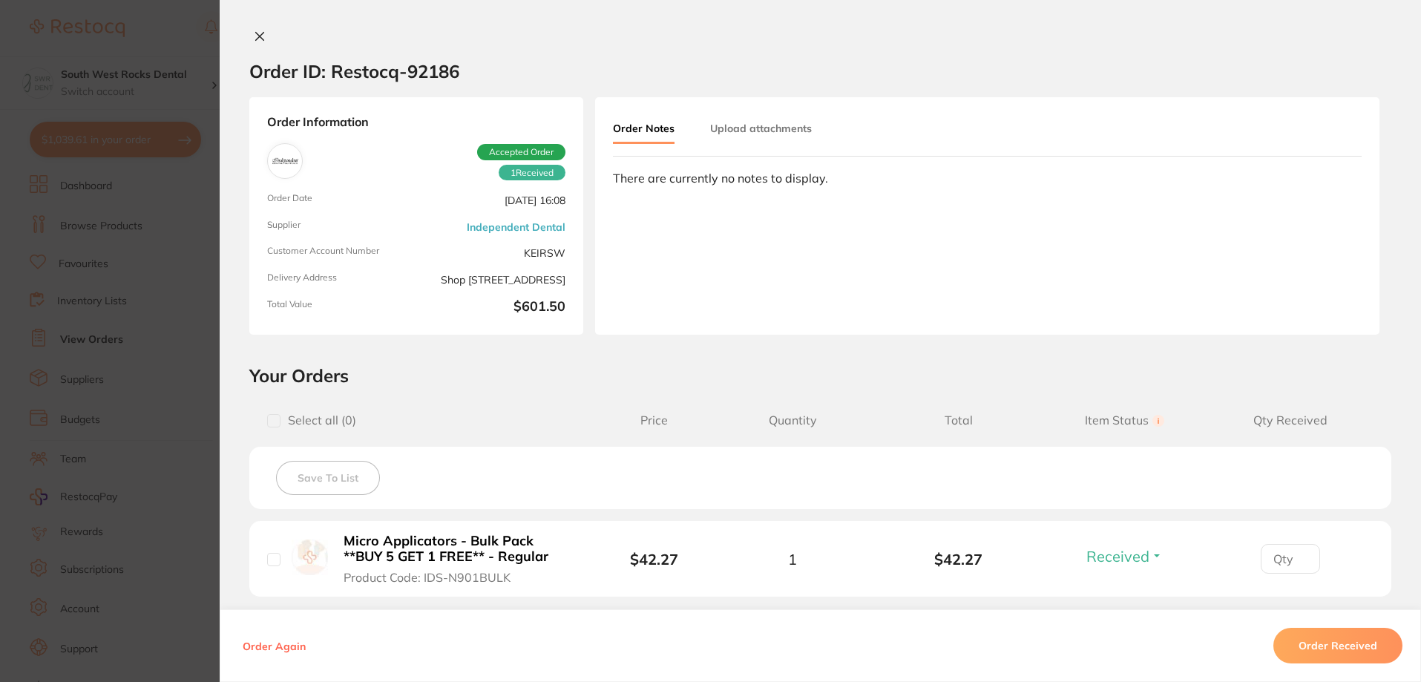
click at [259, 35] on icon at bounding box center [260, 36] width 12 height 12
